Goal: Task Accomplishment & Management: Complete application form

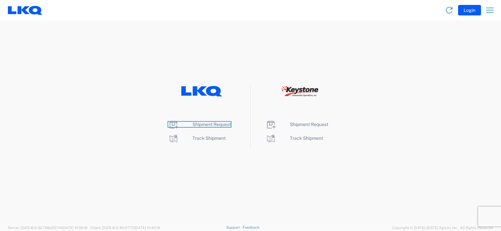
click at [211, 123] on span "Shipment Request" at bounding box center [211, 124] width 38 height 5
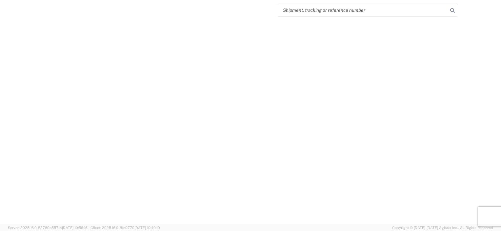
select select "FULL"
select select "LBS"
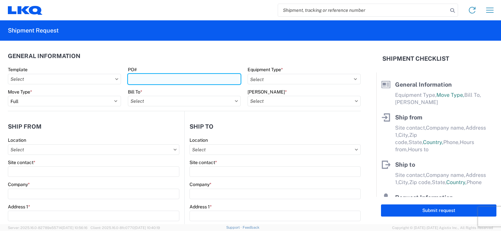
click at [148, 80] on input "PO#" at bounding box center [184, 79] width 113 height 10
type input "B68734-1918760 BOX 1-15"
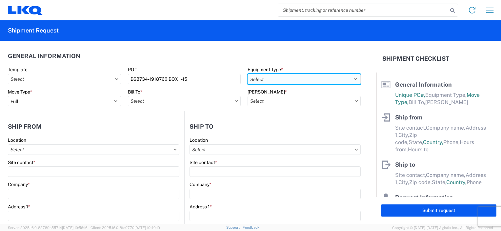
click at [350, 78] on select "Select 53’ Dry Van Flatbed Dropdeck (van) Lowboy (flatbed) Rail" at bounding box center [303, 79] width 113 height 10
select select "STDV"
click at [247, 74] on select "Select 53’ Dry Van Flatbed Dropdeck (van) Lowboy (flatbed) Rail" at bounding box center [303, 79] width 113 height 10
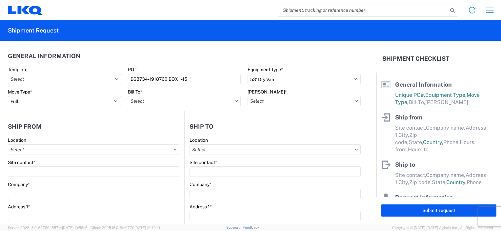
click at [235, 100] on icon at bounding box center [236, 101] width 3 height 2
click at [196, 102] on input "Bill To *" at bounding box center [184, 101] width 113 height 10
type input "1634"
click at [195, 130] on div "1634 - [GEOGRAPHIC_DATA] - [PERSON_NAME] - Boat Rock" at bounding box center [192, 130] width 129 height 10
type input "1634 - [GEOGRAPHIC_DATA] - [PERSON_NAME] - Boat Rock"
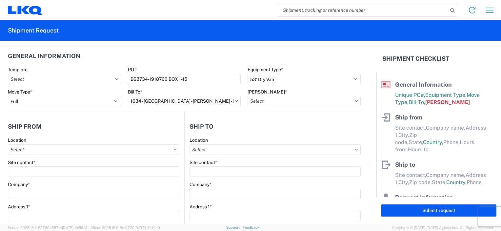
click at [355, 101] on icon at bounding box center [356, 101] width 3 height 2
click at [355, 100] on icon at bounding box center [356, 101] width 3 height 2
click at [266, 100] on input "[PERSON_NAME] *" at bounding box center [303, 101] width 113 height 10
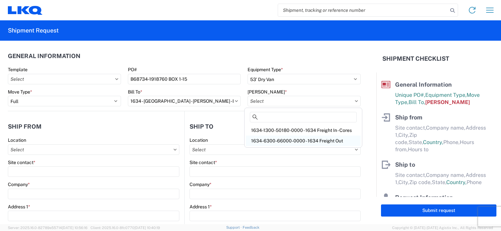
click at [277, 140] on div "1634-6300-66000-0000 - 1634 Freight Out" at bounding box center [303, 140] width 115 height 10
type input "1634-6300-66000-0000 - 1634 Freight Out"
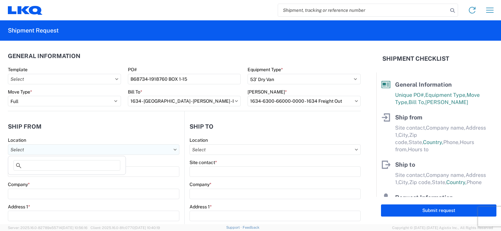
click at [68, 151] on input "Location" at bounding box center [93, 149] width 171 height 10
type input "1634"
click at [54, 179] on div "1634 - [GEOGRAPHIC_DATA] - [PERSON_NAME] - Boat Rock" at bounding box center [74, 178] width 129 height 10
type input "1634 - [GEOGRAPHIC_DATA] - [PERSON_NAME] - Boat Rock"
type input "LKQ Corporation"
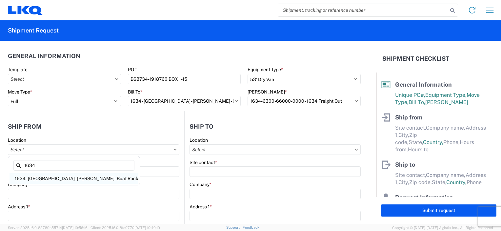
type input "[STREET_ADDRESS]"
type input "[GEOGRAPHIC_DATA]"
type input "30336"
select select "GA"
select select "US"
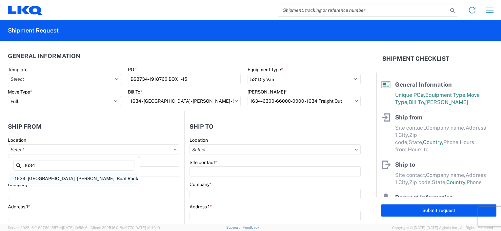
type input "[PHONE_NUMBER]"
type input "00:00"
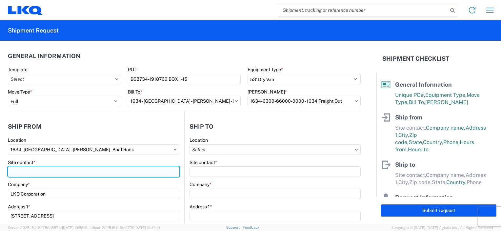
click at [46, 170] on input "Site contact *" at bounding box center [93, 171] width 171 height 10
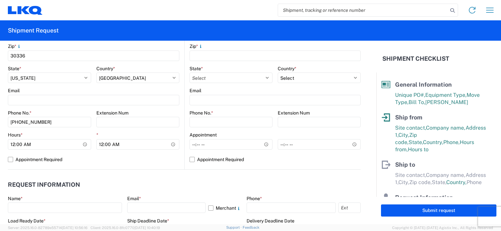
scroll to position [229, 0]
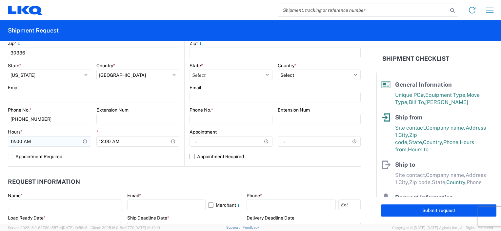
type input "[PERSON_NAME]"
click at [12, 138] on input "00:00" at bounding box center [49, 141] width 83 height 10
type input "07:00"
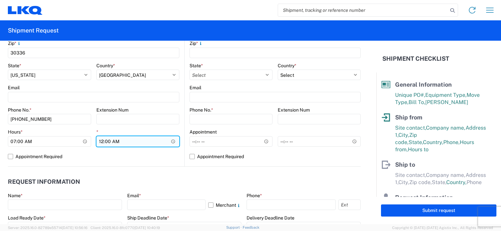
click at [100, 142] on input "00:00" at bounding box center [137, 141] width 83 height 10
type input "14:30"
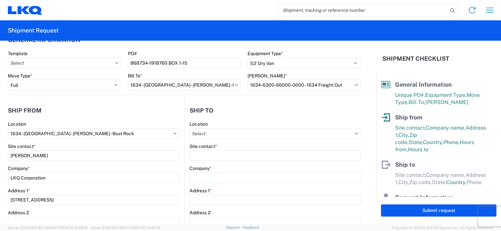
scroll to position [0, 0]
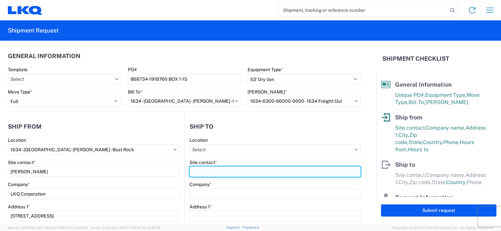
click at [228, 170] on input "Site contact *" at bounding box center [274, 171] width 171 height 10
type input "JACABO"
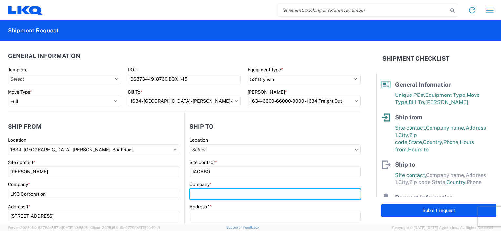
click at [223, 195] on input "Company *" at bounding box center [274, 193] width 171 height 10
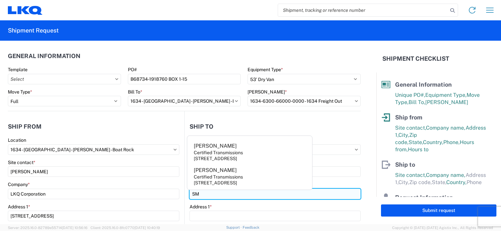
click at [223, 195] on input "SM" at bounding box center [274, 193] width 171 height 10
type input "SMP/FOUR SEASONS"
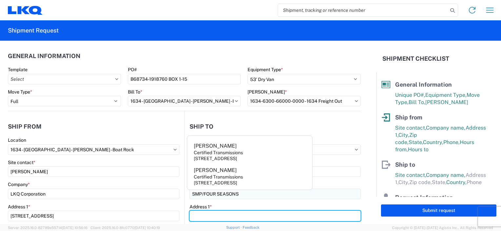
type input "[STREET_ADDRESS][PERSON_NAME]"
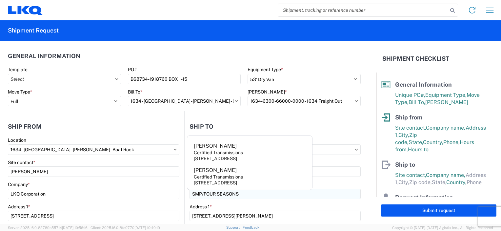
type input "MCALLEN"
type input "78503"
select select "[GEOGRAPHIC_DATA]"
type input "[PERSON_NAME]"
type input "[EMAIL_ADDRESS][DOMAIN_NAME]"
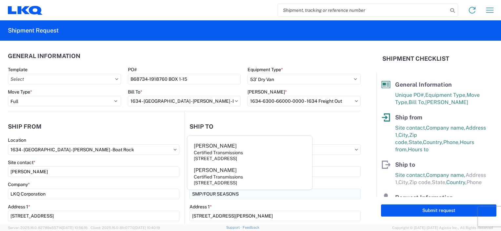
type input "[PHONE_NUMBER]"
type input "[DATE]"
type input "29048"
type input "Miscellaneous (alt, comp, conv, etc)"
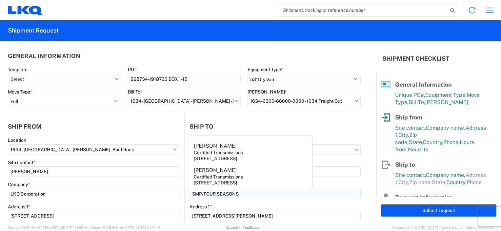
type input "10"
type input "0"
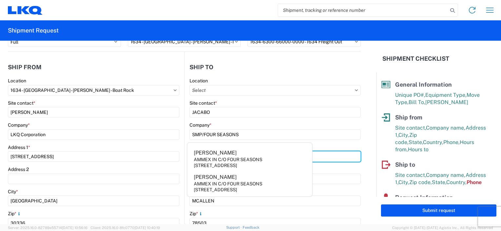
scroll to position [98, 0]
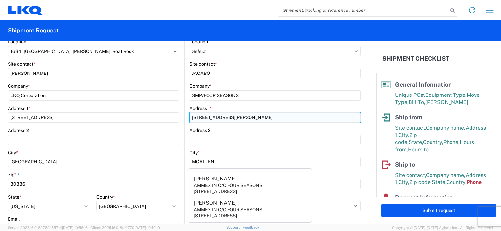
click at [257, 118] on input "[STREET_ADDRESS][PERSON_NAME]" at bounding box center [274, 117] width 171 height 10
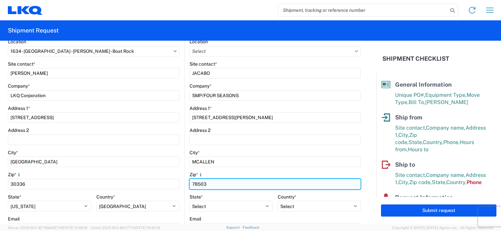
click at [339, 179] on input "78503" at bounding box center [274, 184] width 171 height 10
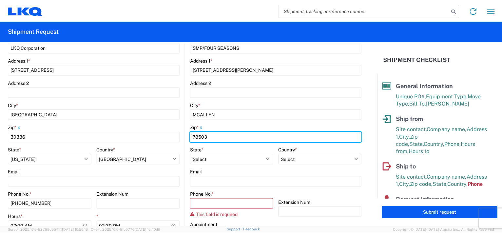
scroll to position [164, 0]
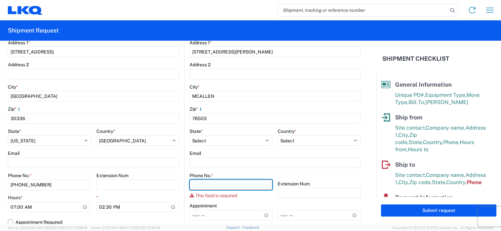
click at [192, 186] on input "Phone No. *" at bounding box center [230, 184] width 83 height 10
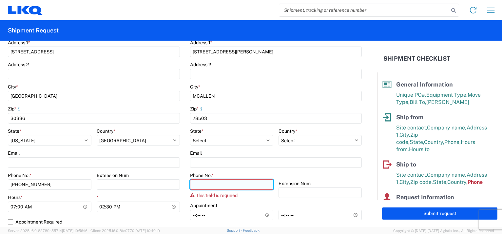
click at [212, 180] on input "Phone No. *" at bounding box center [231, 184] width 83 height 10
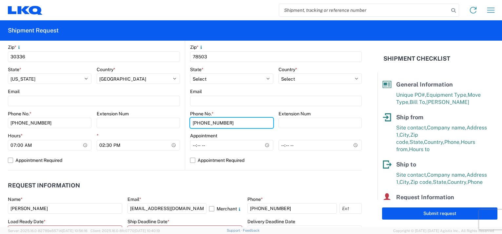
scroll to position [229, 0]
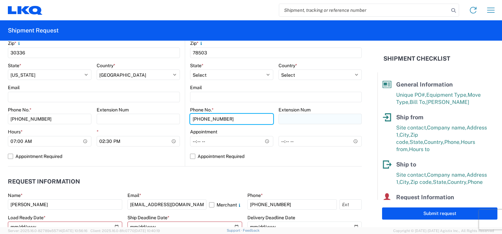
type input "[PHONE_NUMBER]"
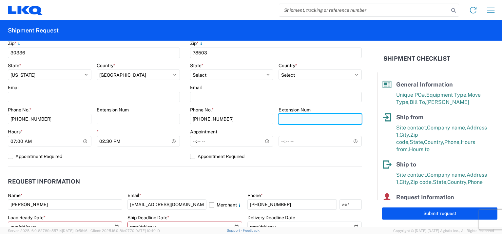
click at [180, 118] on input "Extension Num" at bounding box center [139, 119] width 84 height 10
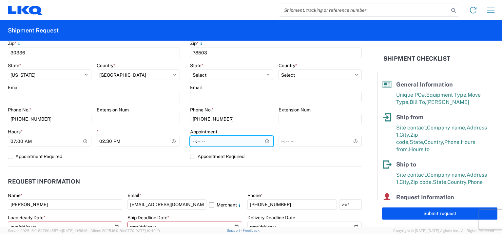
click at [193, 143] on input "Hours *" at bounding box center [231, 141] width 83 height 10
type input "09:00"
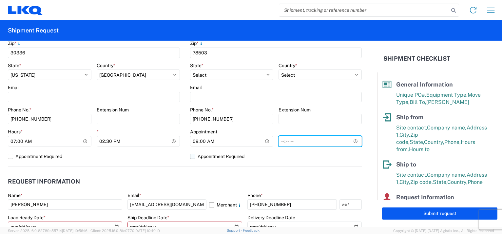
type input "16:00"
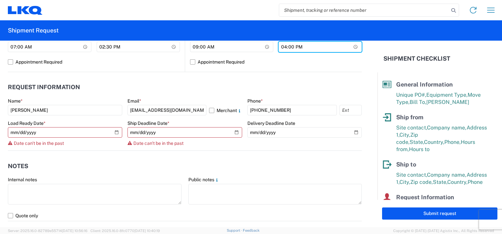
scroll to position [360, 0]
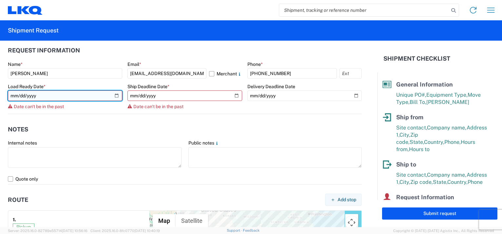
click at [52, 94] on input "[DATE]" at bounding box center [65, 95] width 114 height 10
click at [115, 93] on input "[DATE]" at bounding box center [65, 95] width 114 height 10
type input "[DATE]"
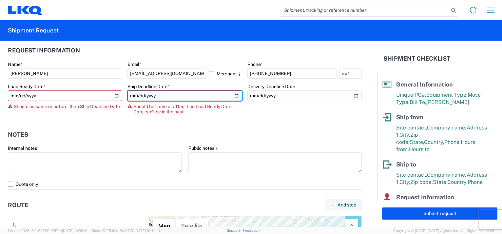
click at [234, 95] on input "[DATE]" at bounding box center [184, 95] width 114 height 10
type input "[DATE]"
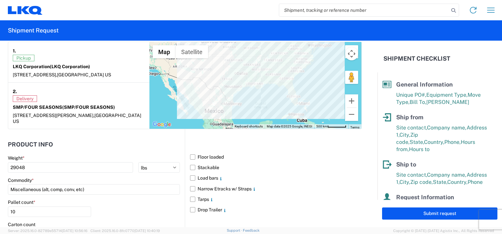
scroll to position [524, 0]
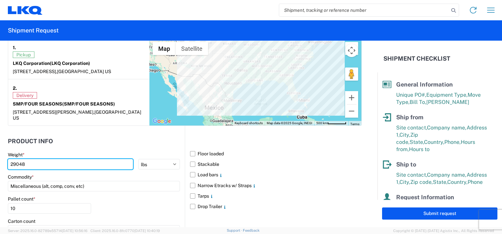
drag, startPoint x: 29, startPoint y: 158, endPoint x: 4, endPoint y: 157, distance: 24.6
click at [6, 158] on form "General Information Template PO# B68734-1918760 BOX 1-15 Equipment Type * Selec…" at bounding box center [189, 134] width 378 height 186
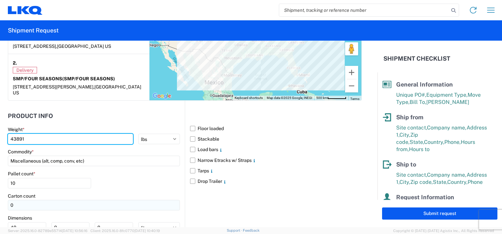
scroll to position [557, 0]
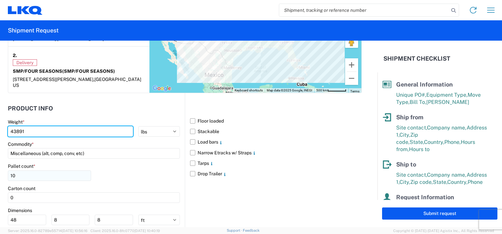
type input "43891"
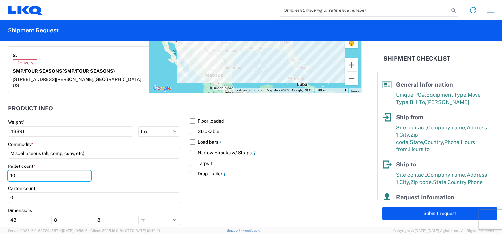
drag, startPoint x: 22, startPoint y: 168, endPoint x: 7, endPoint y: 167, distance: 15.4
click at [7, 167] on form "General Information Template PO# B68734-1918760 BOX 1-15 Equipment Type * Selec…" at bounding box center [189, 134] width 378 height 186
type input "15"
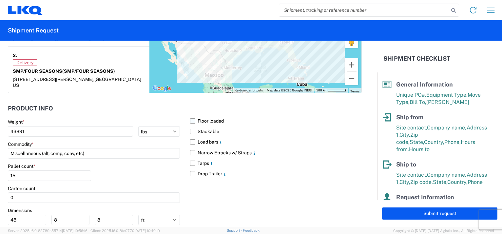
click at [190, 116] on label "Floor loaded" at bounding box center [276, 121] width 172 height 10
click at [0, 0] on input "Floor loaded" at bounding box center [0, 0] width 0 height 0
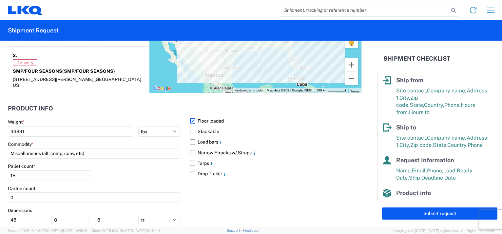
scroll to position [66, 0]
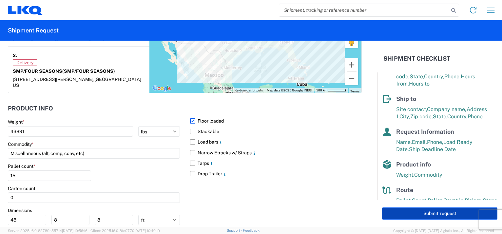
click at [436, 215] on button "Submit request" at bounding box center [439, 213] width 115 height 12
select select "US"
